Goal: Transaction & Acquisition: Book appointment/travel/reservation

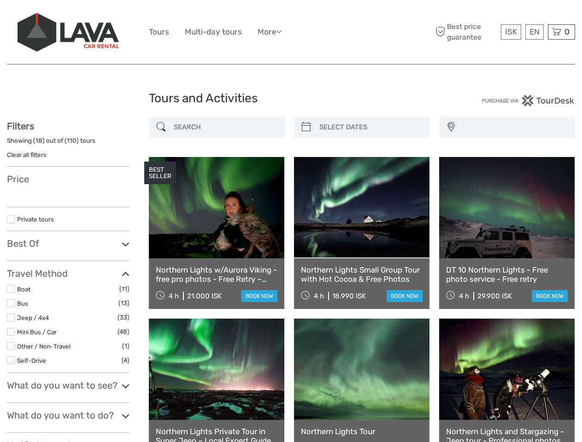
select select
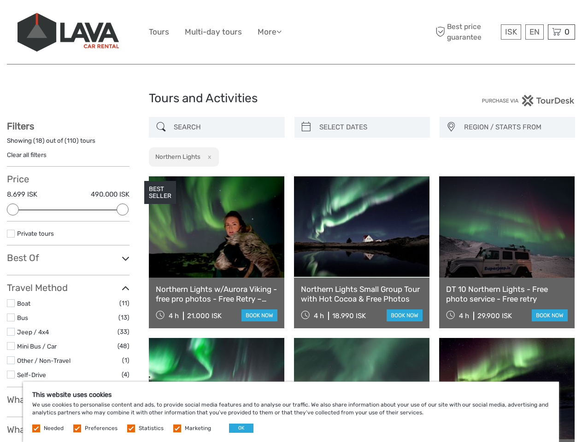
click at [291, 32] on ul "Tours Multi-day tours More Food & drink Travel Articles Back to [GEOGRAPHIC_DAT…" at bounding box center [222, 31] width 146 height 13
click at [270, 32] on link "More" at bounding box center [269, 31] width 24 height 13
click at [281, 31] on icon at bounding box center [278, 32] width 5 height 8
click at [510, 32] on span "ISK" at bounding box center [511, 31] width 12 height 9
click at [534, 32] on div "EN English Español Deutsch" at bounding box center [534, 31] width 18 height 15
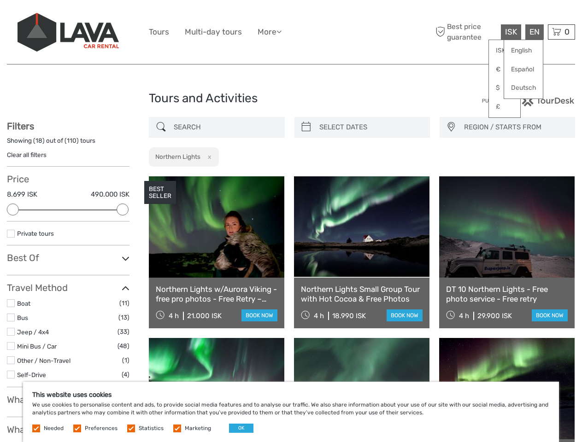
click at [561, 32] on div "0 Items Total 0 ISK Checkout The shopping cart is empty." at bounding box center [560, 31] width 27 height 15
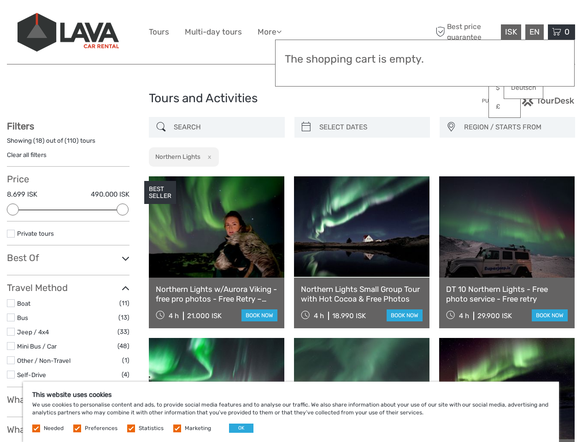
click at [13, 209] on div at bounding box center [13, 210] width 12 height 12
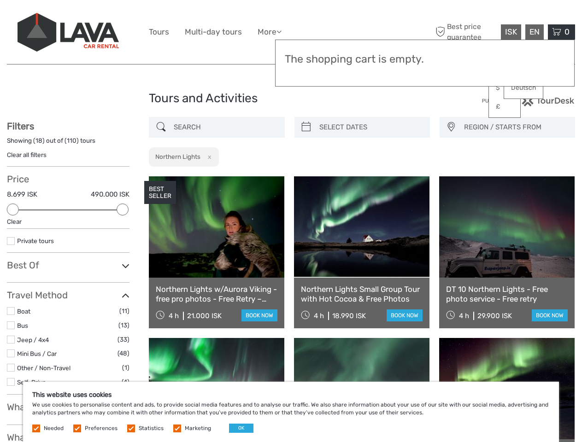
scroll to position [52, 0]
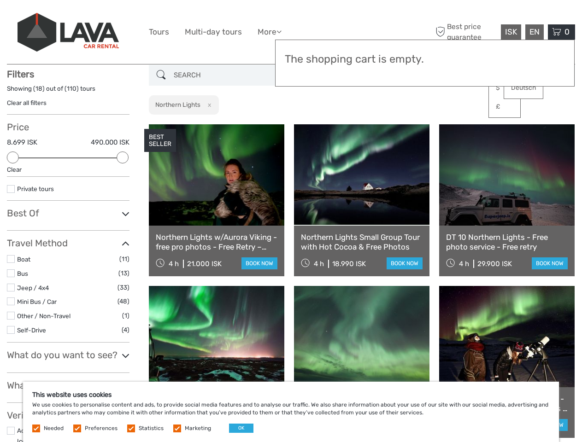
click at [122, 209] on icon at bounding box center [126, 214] width 8 height 12
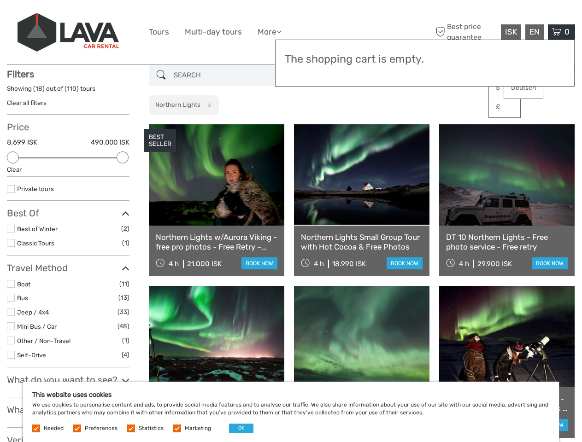
click at [306, 127] on link at bounding box center [361, 174] width 135 height 101
click at [370, 127] on link at bounding box center [361, 174] width 135 height 101
